Goal: Task Accomplishment & Management: Use online tool/utility

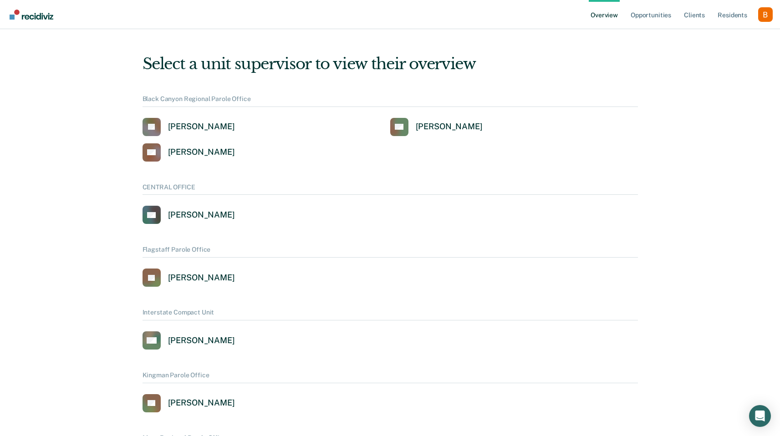
click at [768, 17] on div "Profile dropdown button" at bounding box center [765, 14] width 15 height 15
click at [743, 38] on link "Profile" at bounding box center [728, 42] width 59 height 8
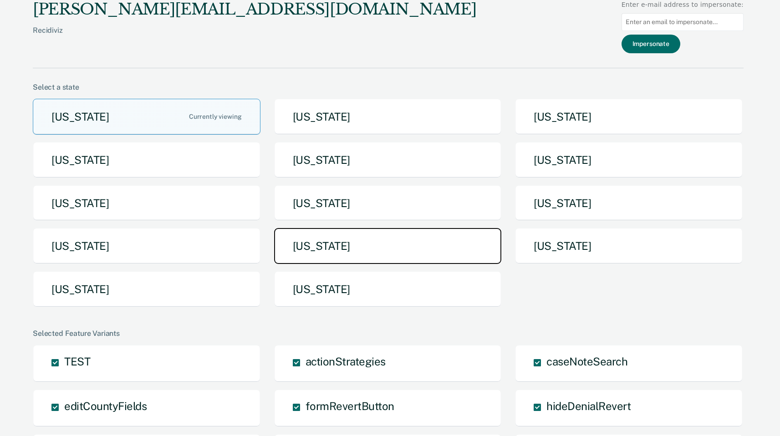
click at [292, 231] on button "[US_STATE]" at bounding box center [388, 246] width 228 height 36
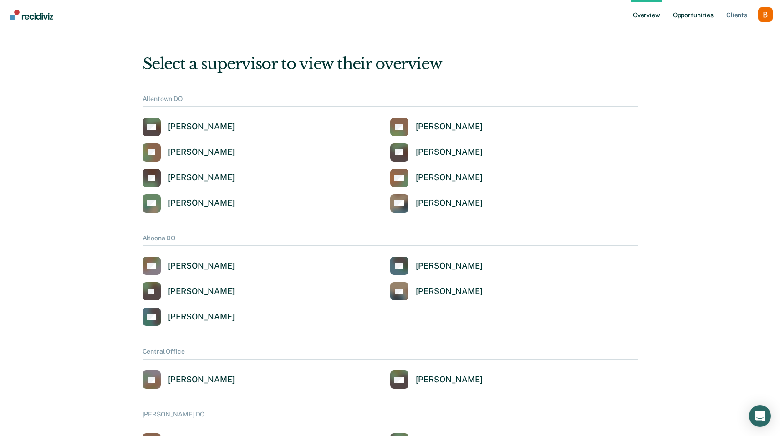
click at [693, 12] on link "Opportunities" at bounding box center [693, 14] width 44 height 29
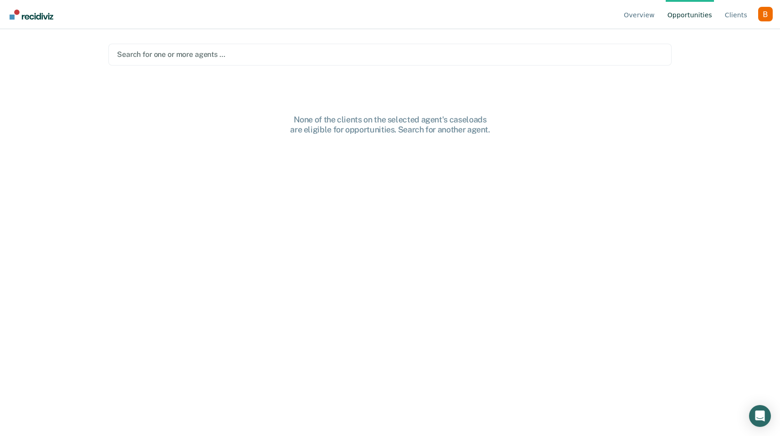
click at [229, 57] on div at bounding box center [390, 54] width 546 height 10
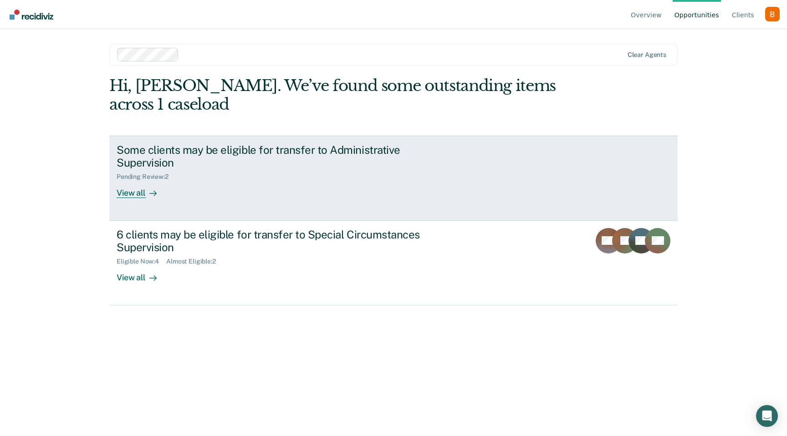
click at [206, 155] on div "Some clients may be eligible for transfer to Administrative Supervision" at bounding box center [277, 156] width 320 height 26
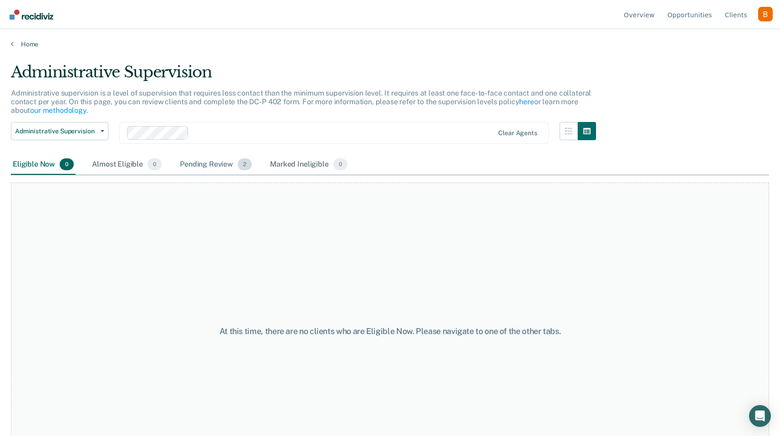
click at [234, 166] on div "Pending Review 2" at bounding box center [216, 165] width 76 height 20
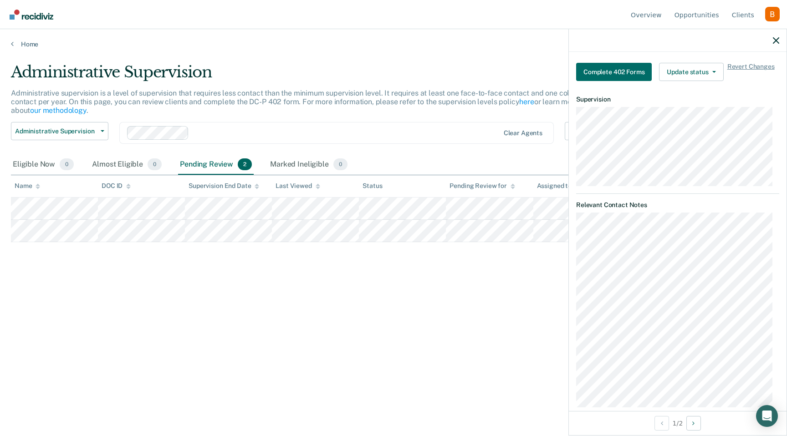
scroll to position [307, 0]
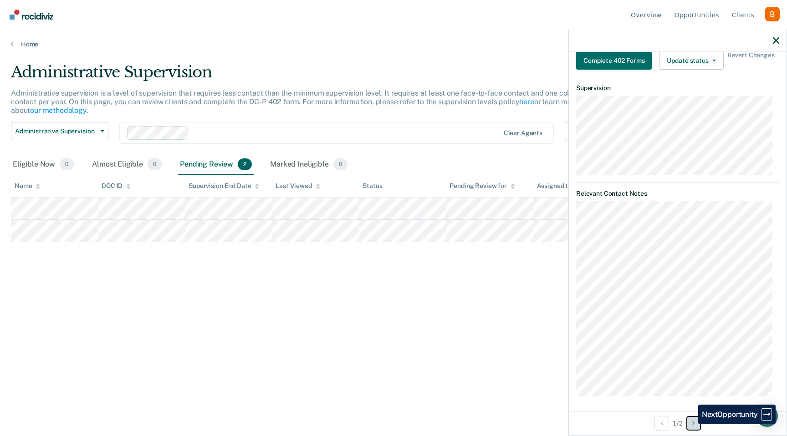
click at [691, 424] on button "Next Opportunity" at bounding box center [693, 423] width 15 height 15
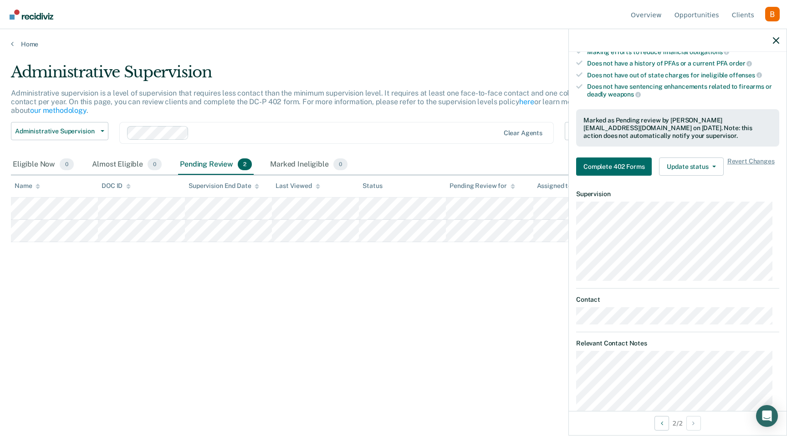
scroll to position [369, 0]
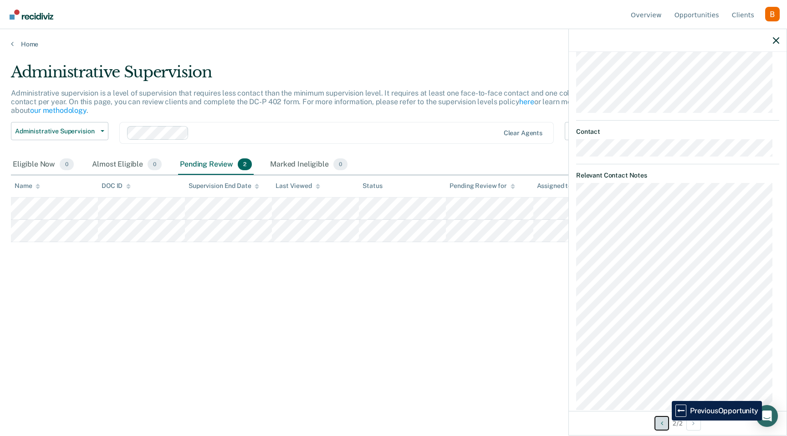
click at [665, 421] on button "Previous Opportunity" at bounding box center [661, 423] width 15 height 15
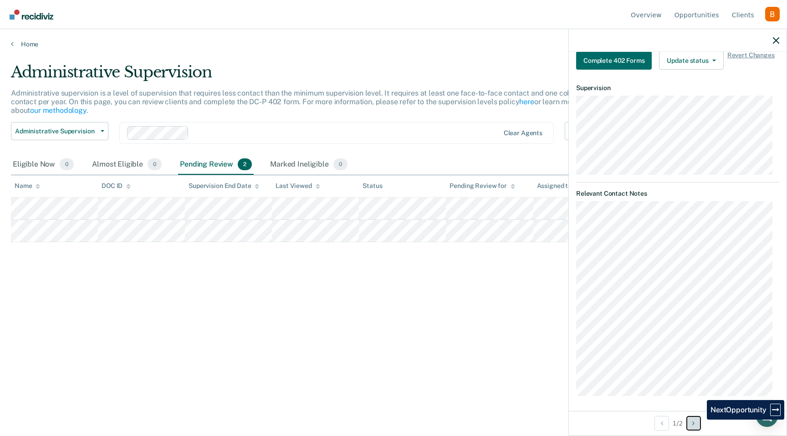
click at [700, 420] on button "Next Opportunity" at bounding box center [693, 423] width 15 height 15
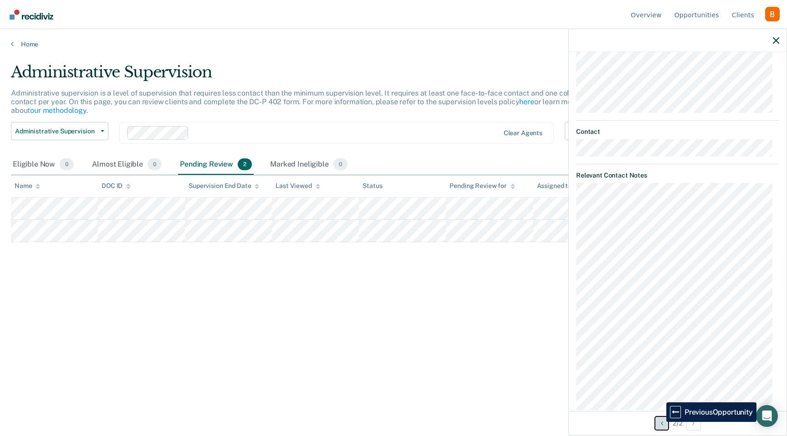
click at [661, 422] on icon "Previous Opportunity" at bounding box center [662, 423] width 2 height 6
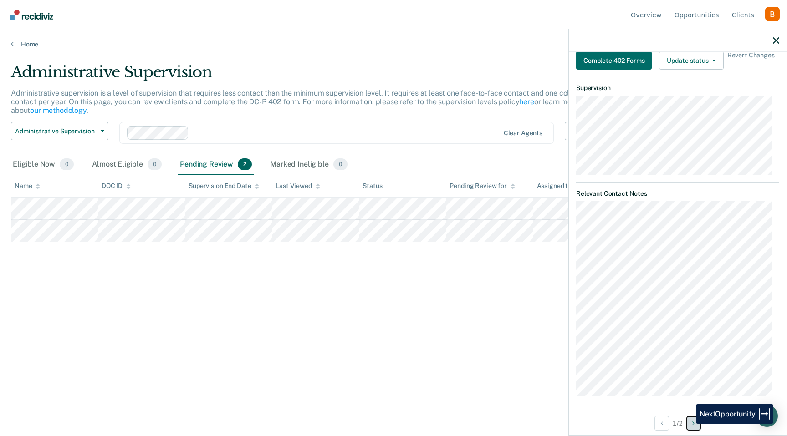
click at [689, 424] on button "Next Opportunity" at bounding box center [693, 423] width 15 height 15
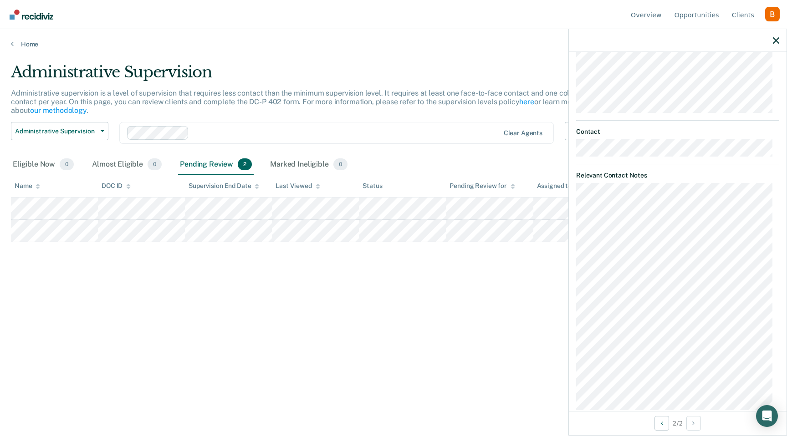
scroll to position [367, 0]
click at [657, 429] on button "Previous Opportunity" at bounding box center [661, 423] width 15 height 15
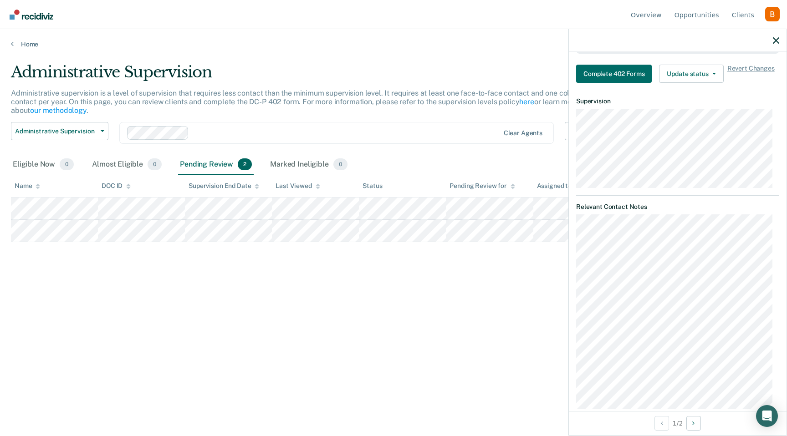
scroll to position [302, 0]
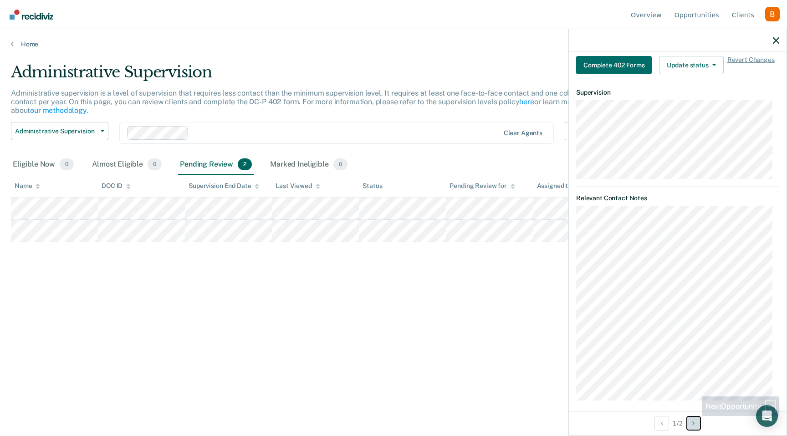
click at [695, 417] on button "Next Opportunity" at bounding box center [693, 423] width 15 height 15
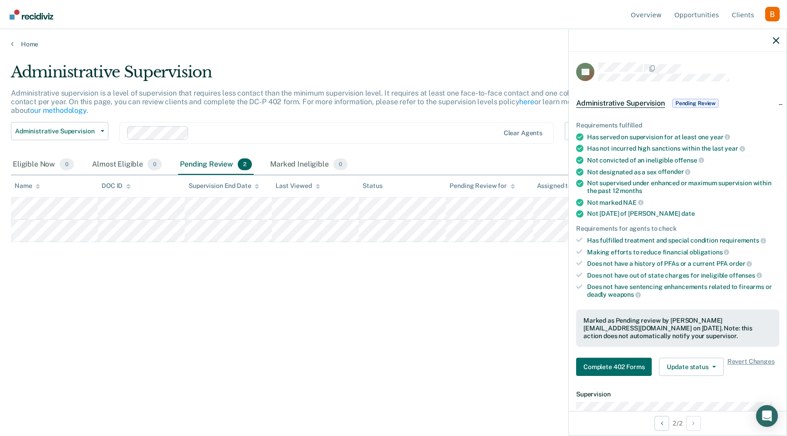
scroll to position [0, 0]
click at [598, 71] on div at bounding box center [688, 69] width 181 height 12
click at [691, 291] on div "Does not have sentencing enhancements related to firearms or deadly weapons" at bounding box center [683, 291] width 192 height 15
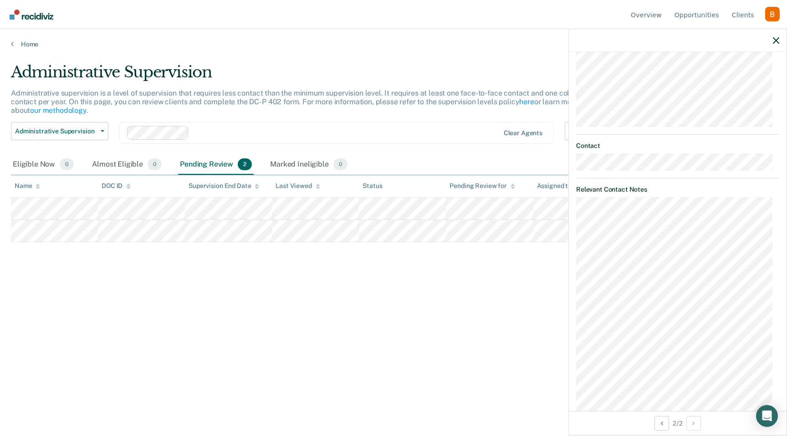
scroll to position [368, 0]
click at [572, 186] on div "TB Administrative Supervision Pending Review Requirements fulfilled Has served …" at bounding box center [678, 231] width 218 height 359
click at [575, 185] on div "TB Administrative Supervision Pending Review Requirements fulfilled Has served …" at bounding box center [678, 231] width 218 height 359
click at [574, 369] on div "TB Administrative Supervision Pending Review Requirements fulfilled Has served …" at bounding box center [678, 231] width 218 height 359
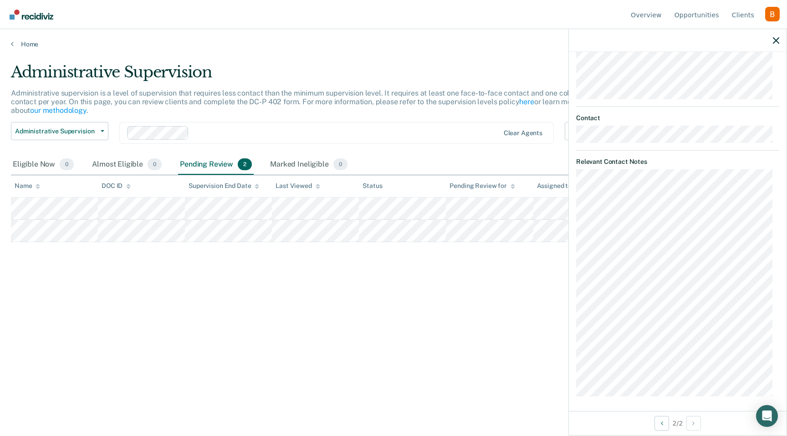
click at [232, 130] on div at bounding box center [346, 133] width 306 height 10
click at [289, 135] on div at bounding box center [388, 133] width 221 height 10
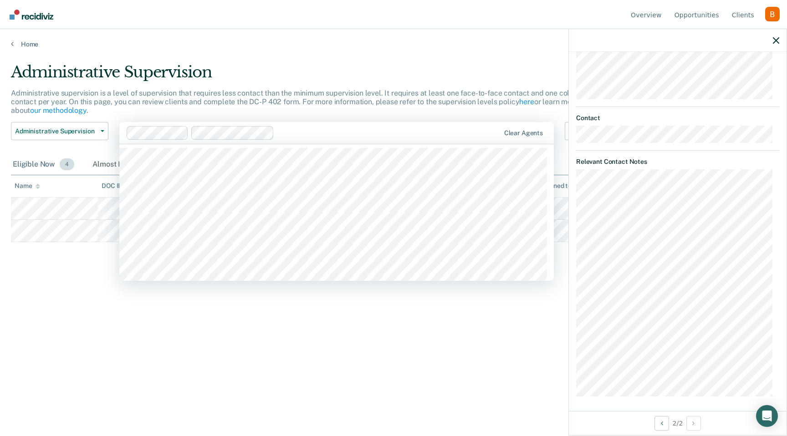
click at [13, 159] on div "Eligible Now 4" at bounding box center [43, 165] width 65 height 20
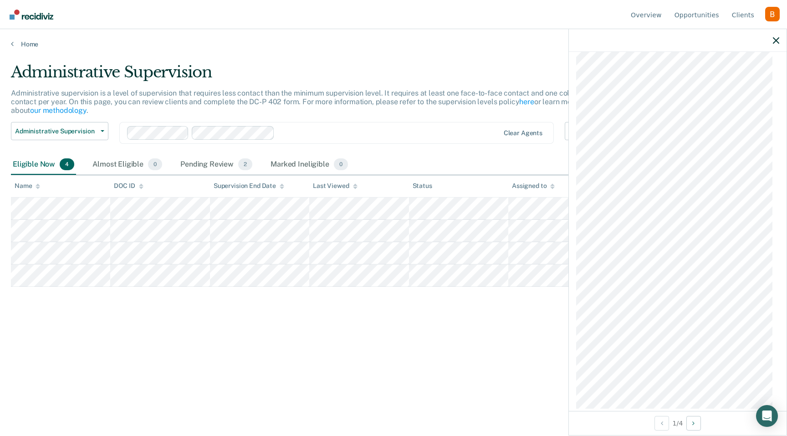
scroll to position [576, 0]
click at [699, 427] on button "Next Opportunity" at bounding box center [693, 423] width 15 height 15
click at [226, 159] on div "Pending Review 2" at bounding box center [217, 165] width 76 height 20
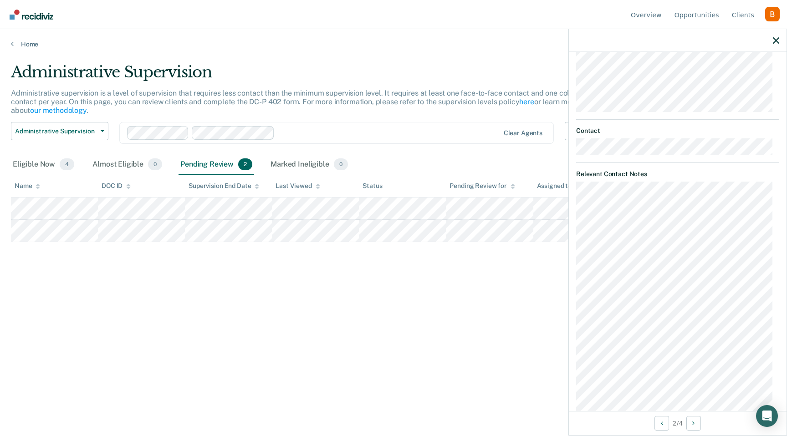
scroll to position [370, 0]
click at [56, 163] on div "Eligible Now 4" at bounding box center [43, 165] width 65 height 20
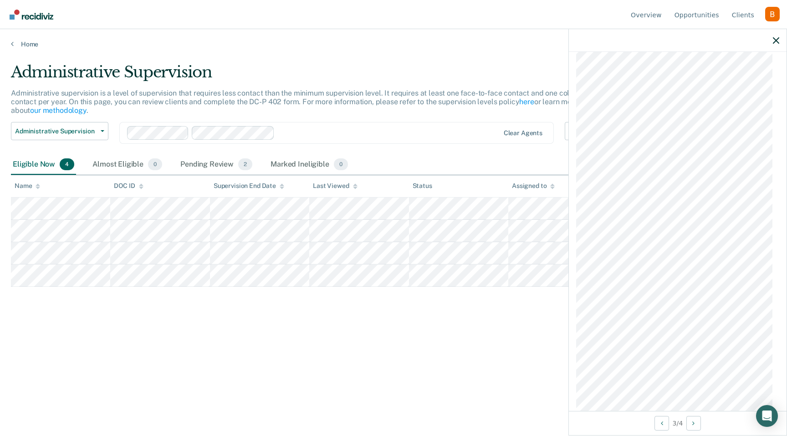
scroll to position [0, 0]
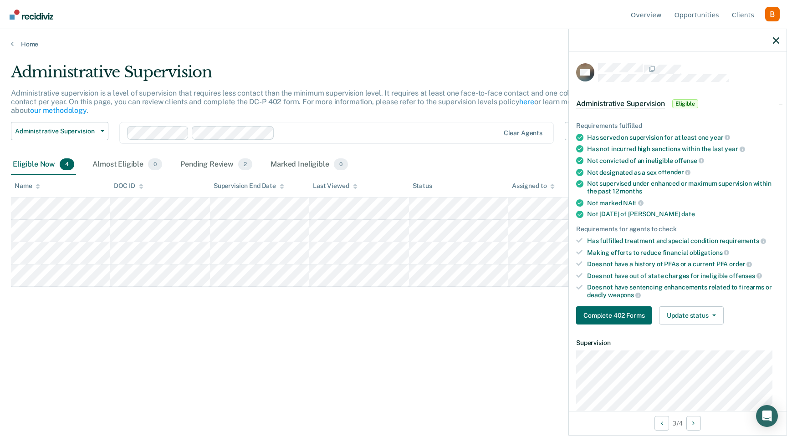
click at [772, 40] on div at bounding box center [678, 40] width 218 height 23
click at [773, 40] on icon "button" at bounding box center [776, 40] width 6 height 6
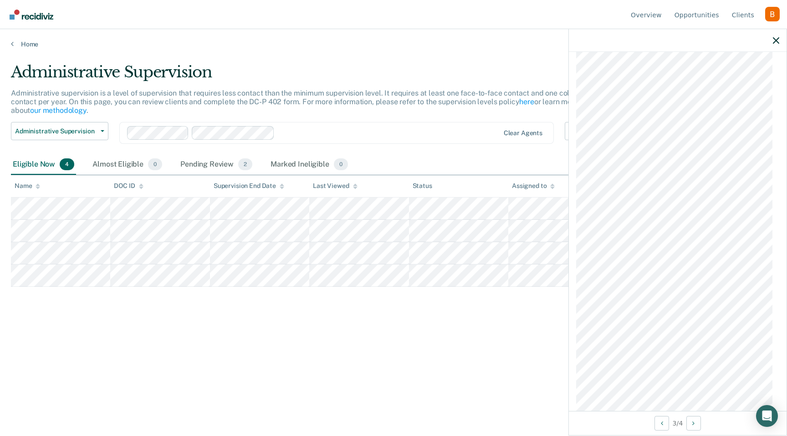
scroll to position [1158, 0]
